Goal: Navigation & Orientation: Find specific page/section

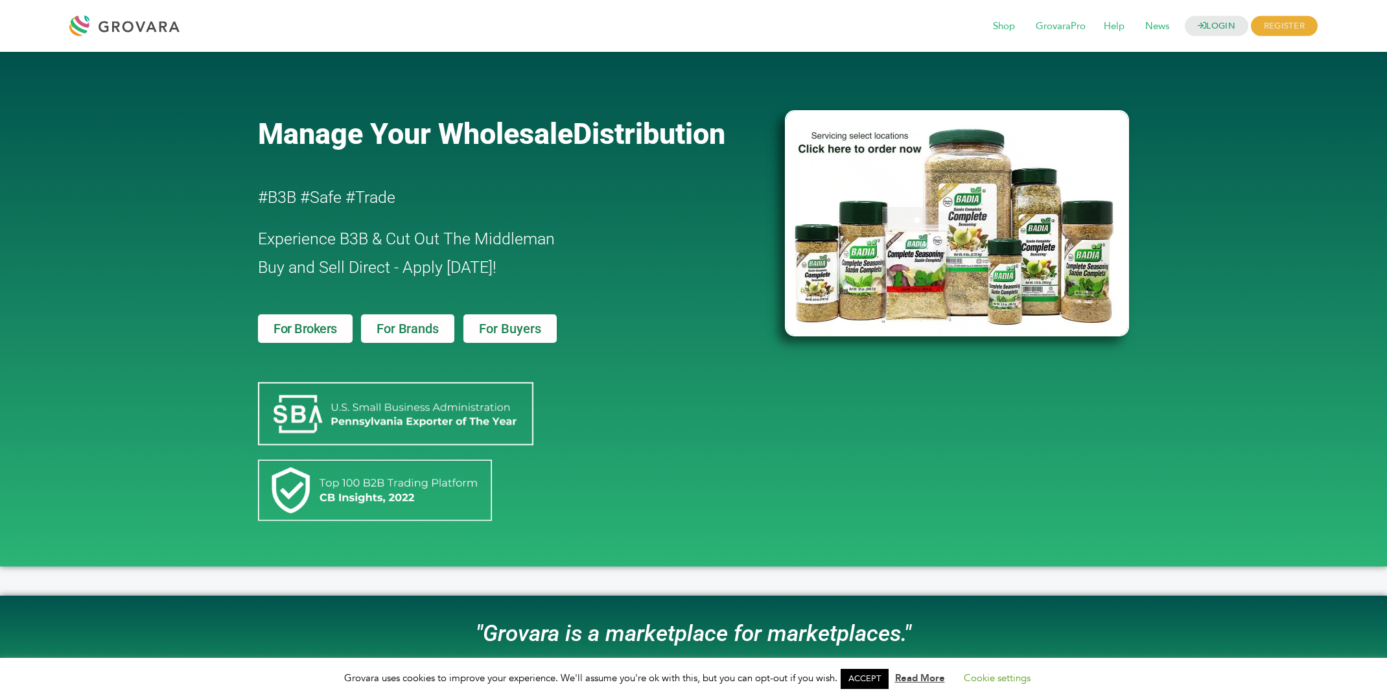
click at [407, 334] on span "For Brands" at bounding box center [408, 328] width 62 height 13
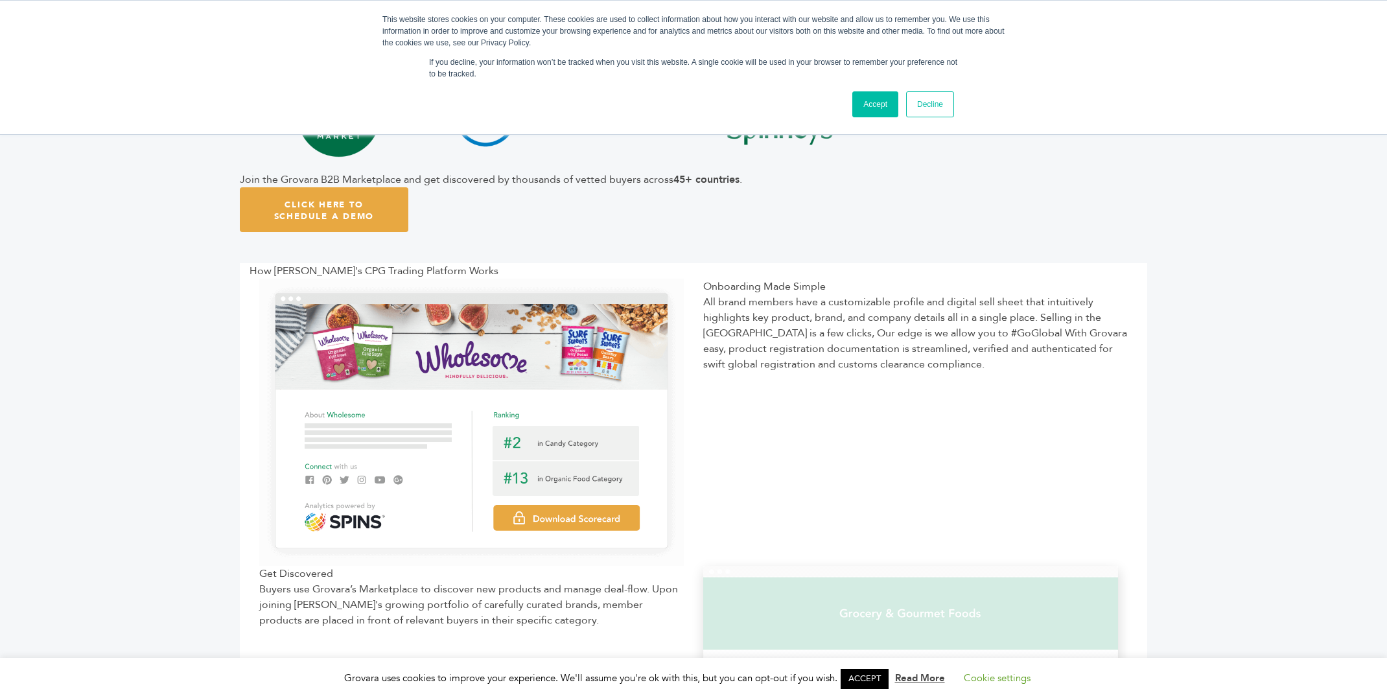
scroll to position [389, 0]
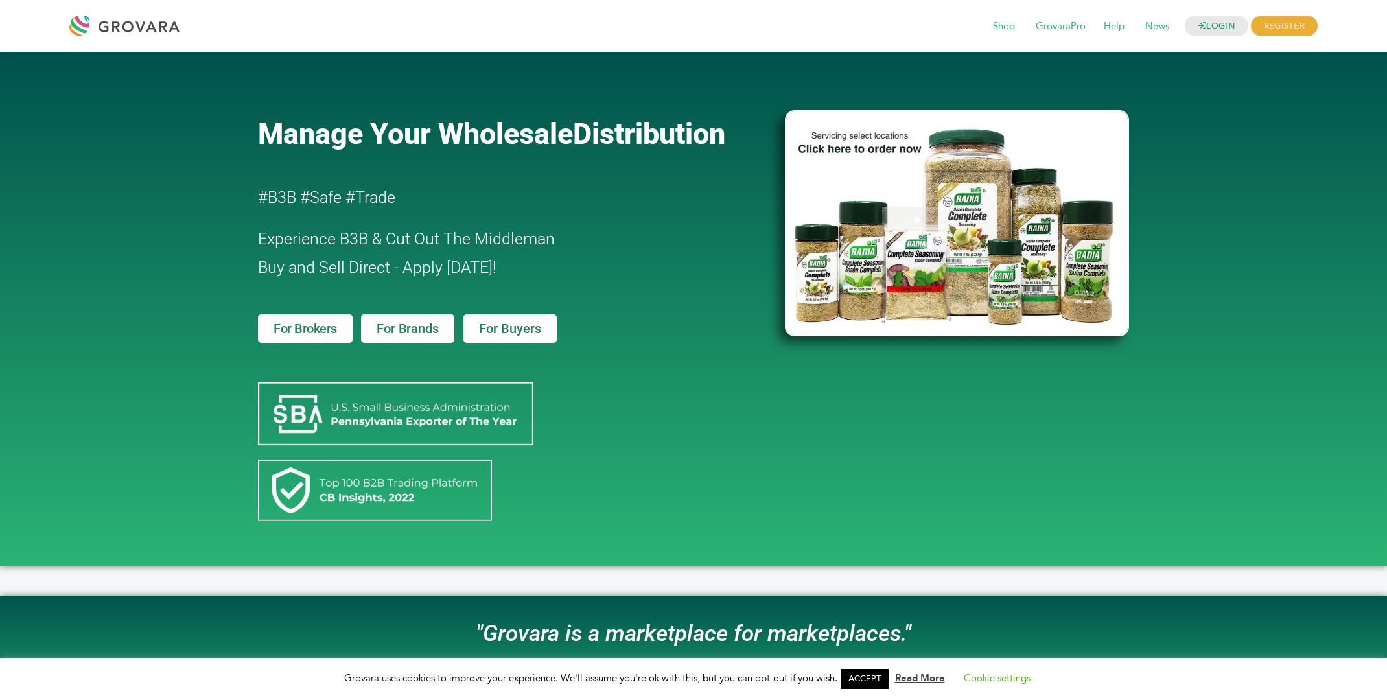
click at [517, 329] on span "For Buyers" at bounding box center [510, 328] width 62 height 13
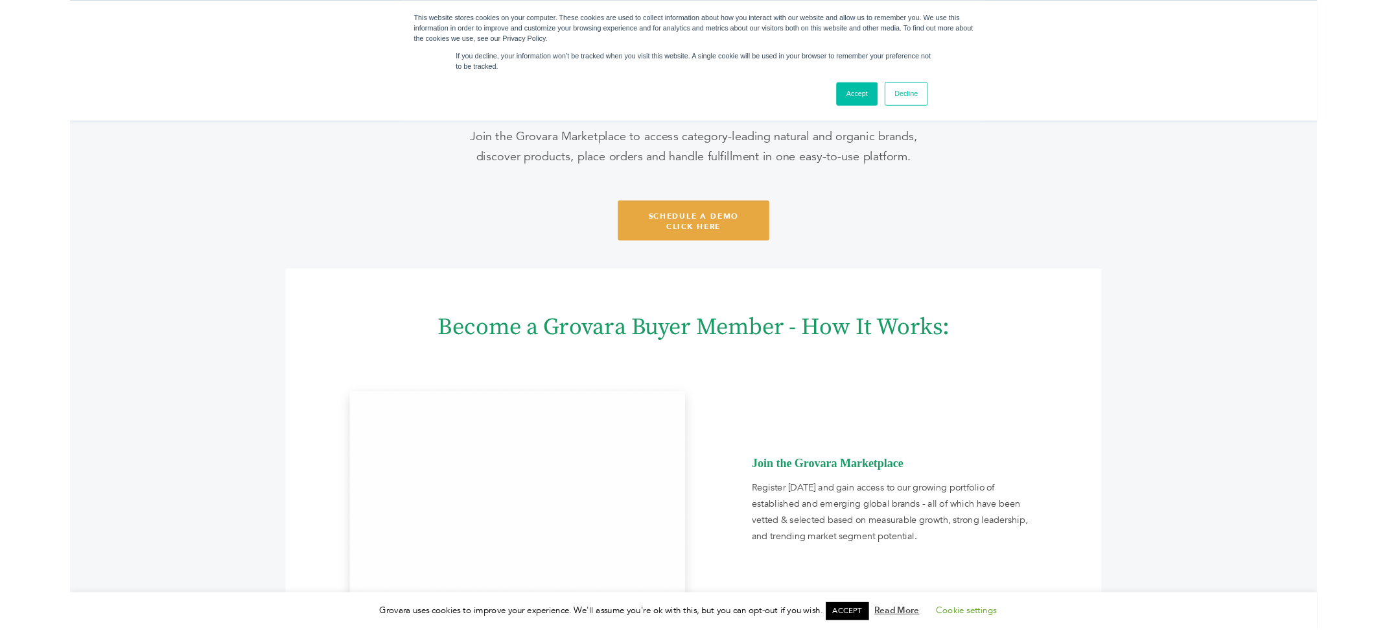
scroll to position [519, 0]
